Goal: Find specific page/section: Find specific page/section

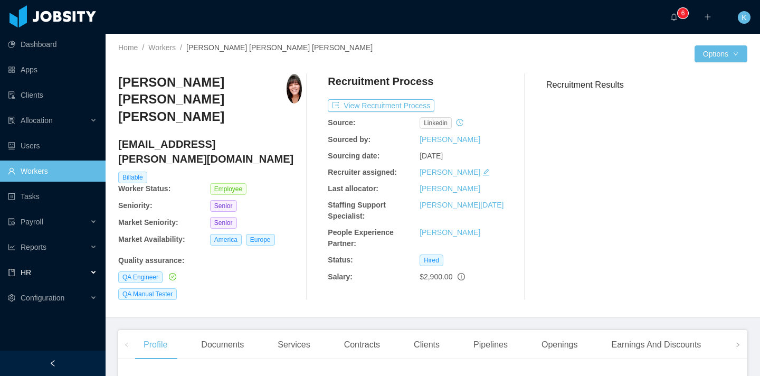
click at [60, 273] on div "HR" at bounding box center [53, 272] width 106 height 21
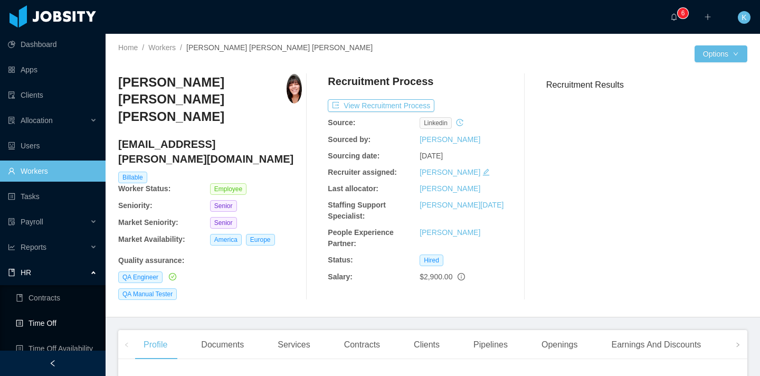
click at [53, 326] on link "Time Off" at bounding box center [56, 322] width 81 height 21
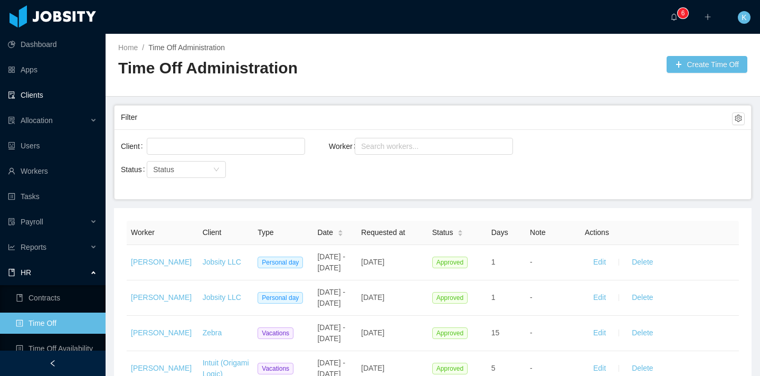
click at [56, 95] on link "Clients" at bounding box center [52, 94] width 89 height 21
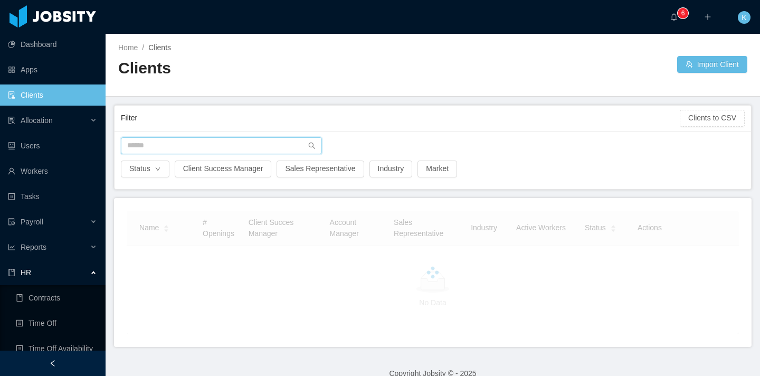
click at [200, 141] on input "text" at bounding box center [221, 145] width 201 height 17
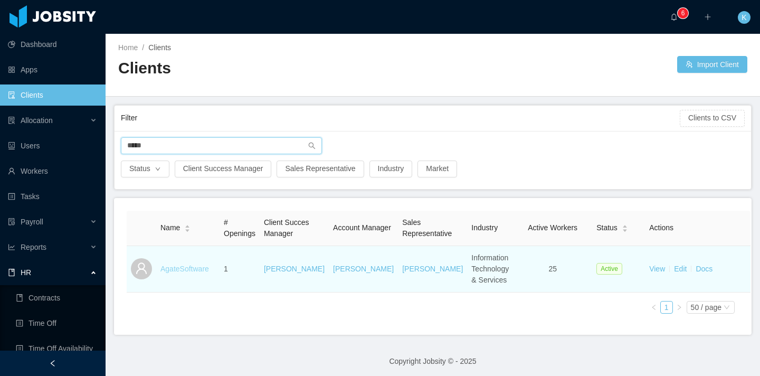
type input "*****"
click at [193, 273] on link "AgateSoftware" at bounding box center [184, 268] width 49 height 8
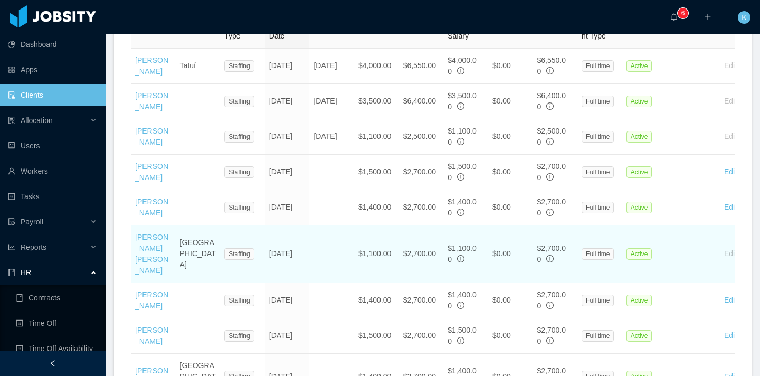
scroll to position [422, 0]
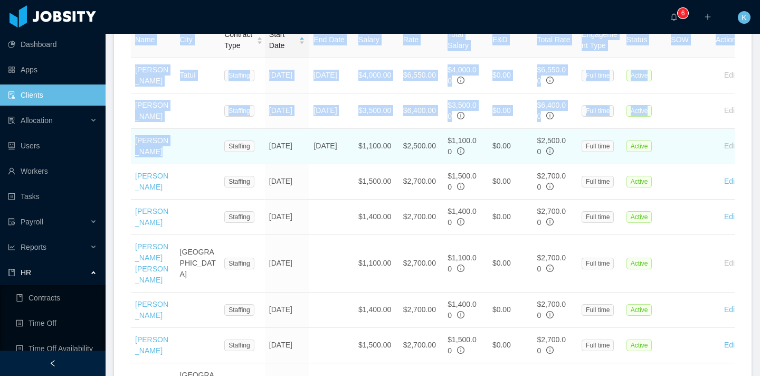
drag, startPoint x: 128, startPoint y: 126, endPoint x: 196, endPoint y: 159, distance: 75.8
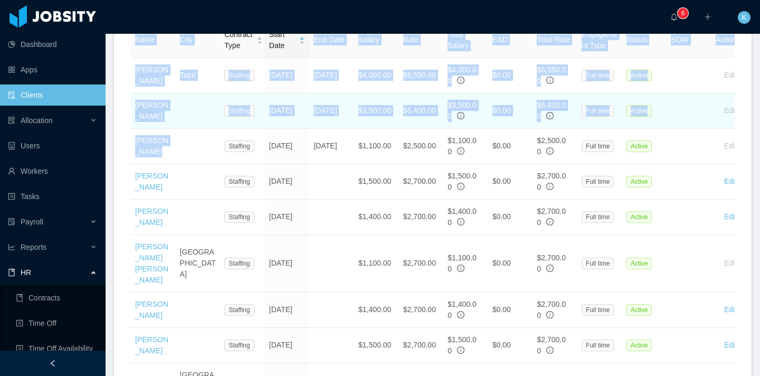
click at [198, 129] on td at bounding box center [198, 110] width 45 height 35
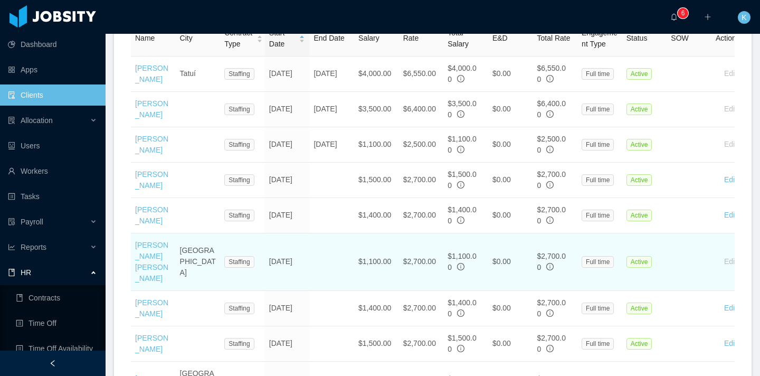
scroll to position [424, 0]
